Goal: Task Accomplishment & Management: Manage account settings

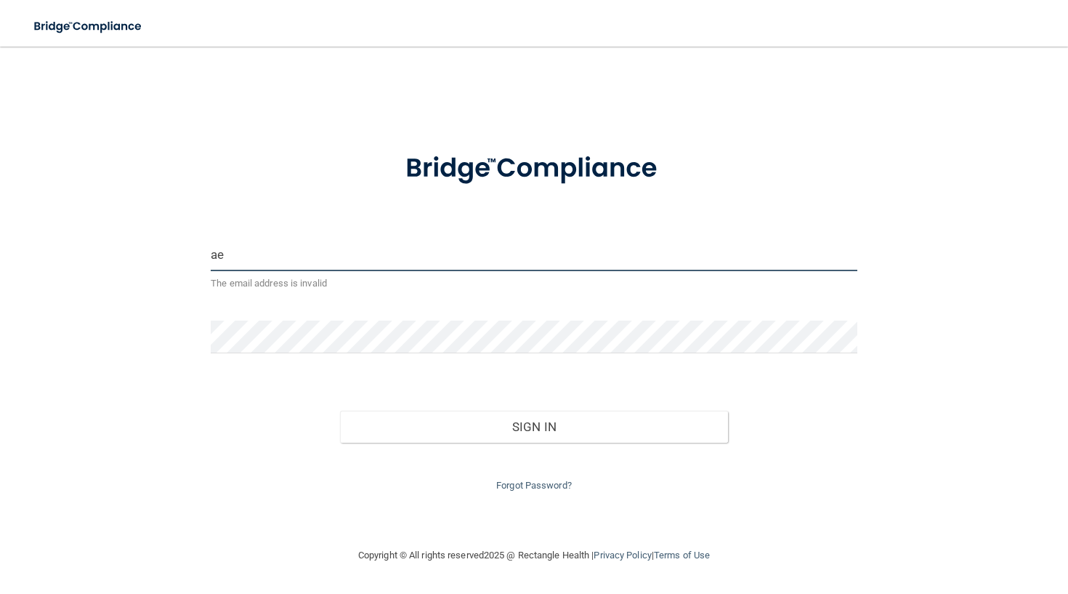
type input "a"
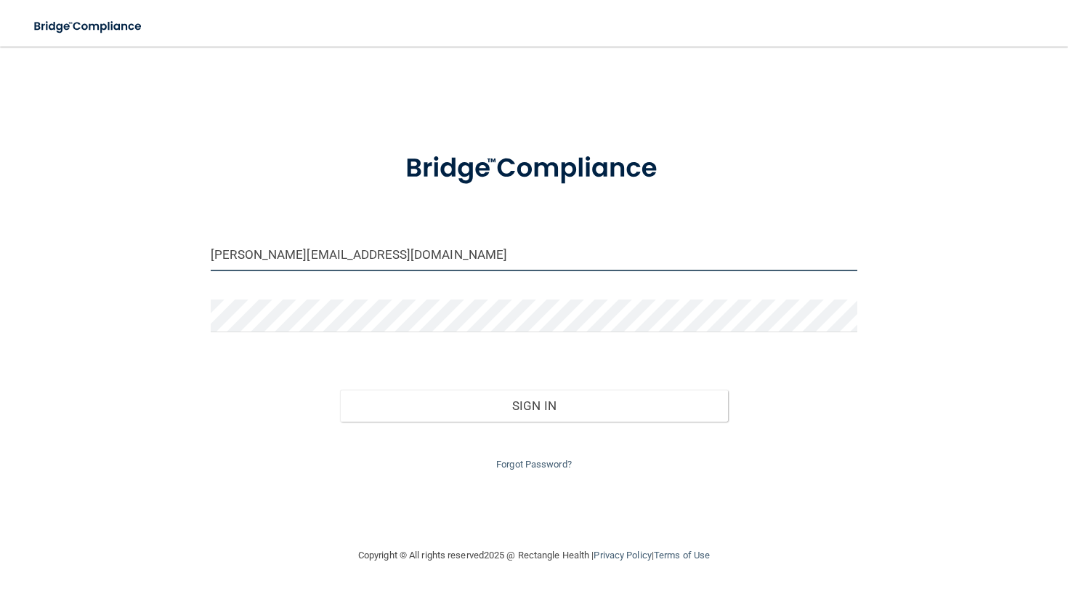
type input "[PERSON_NAME][EMAIL_ADDRESS][DOMAIN_NAME]"
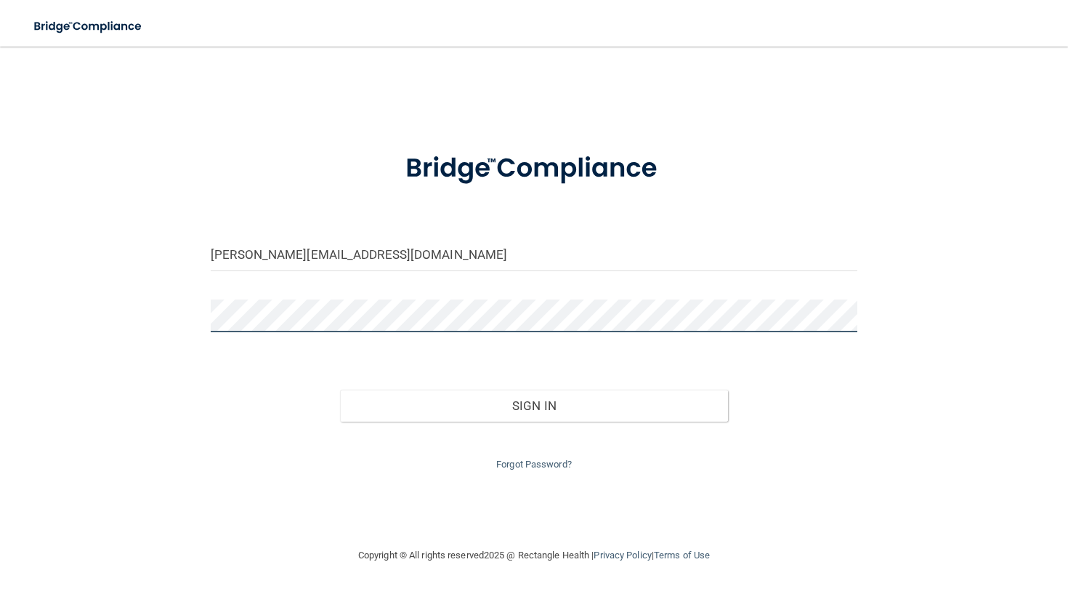
click at [533, 402] on button "Sign In" at bounding box center [534, 405] width 388 height 32
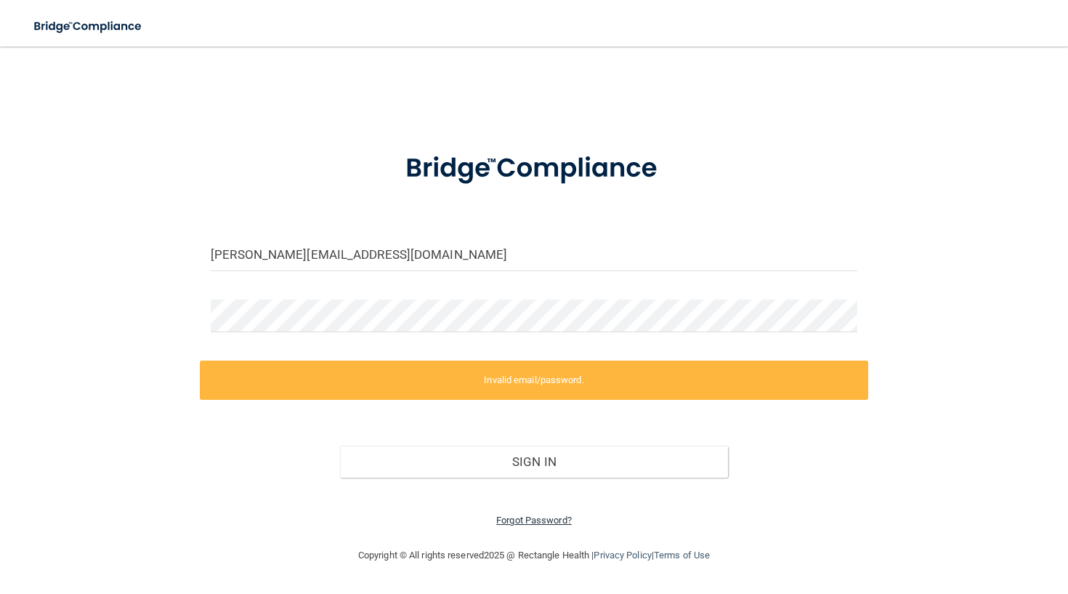
click at [515, 514] on link "Forgot Password?" at bounding box center [534, 519] width 76 height 11
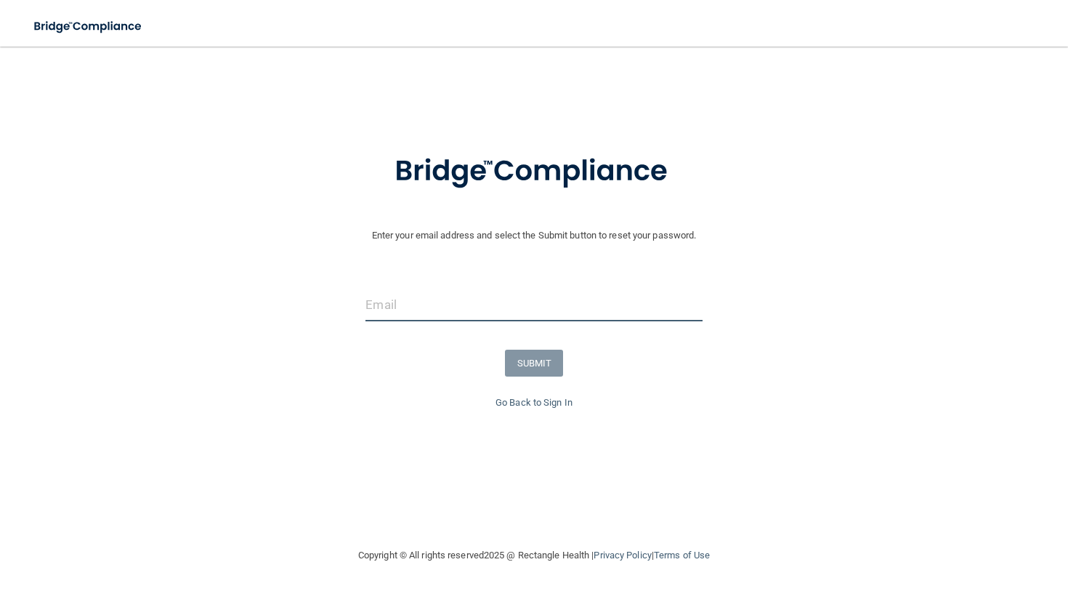
click at [553, 302] on input "email" at bounding box center [533, 304] width 336 height 33
type input "[PERSON_NAME][EMAIL_ADDRESS][DOMAIN_NAME]"
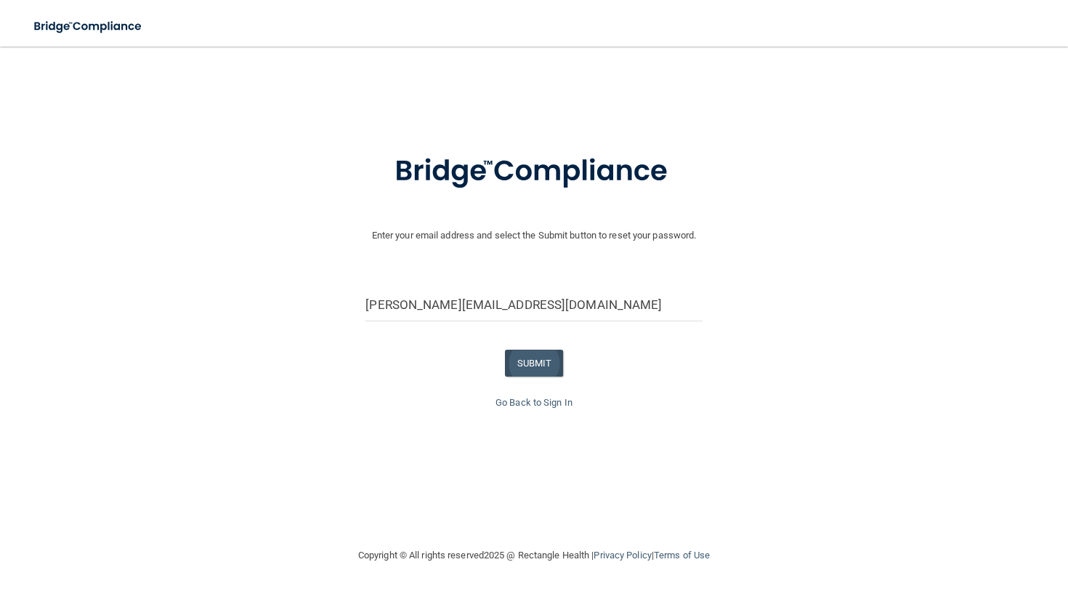
click at [538, 354] on button "SUBMIT" at bounding box center [534, 362] width 59 height 27
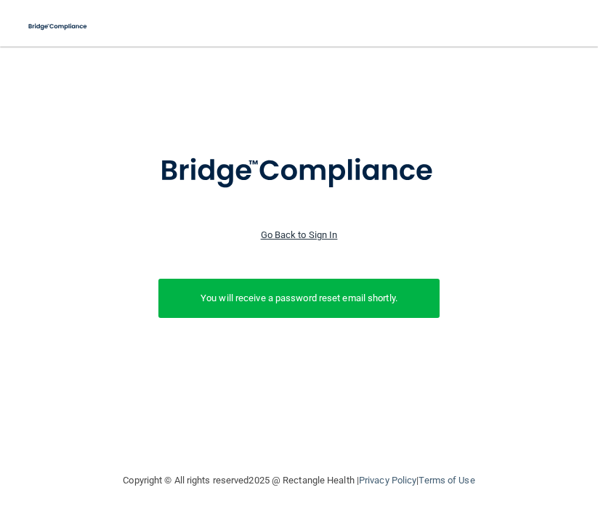
click at [301, 233] on link "Go Back to Sign In" at bounding box center [299, 235] width 77 height 11
